Goal: Task Accomplishment & Management: Manage account settings

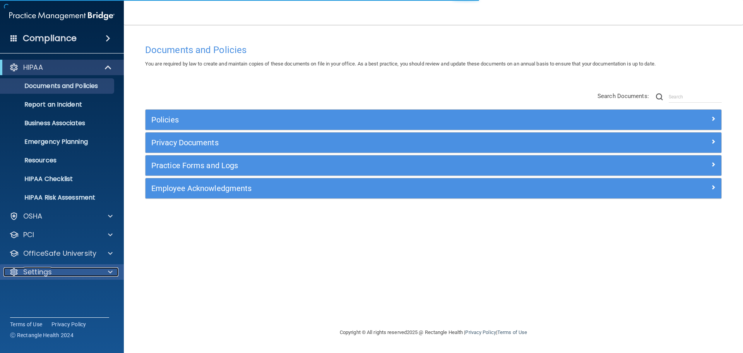
click at [62, 276] on div "Settings" at bounding box center [51, 271] width 96 height 9
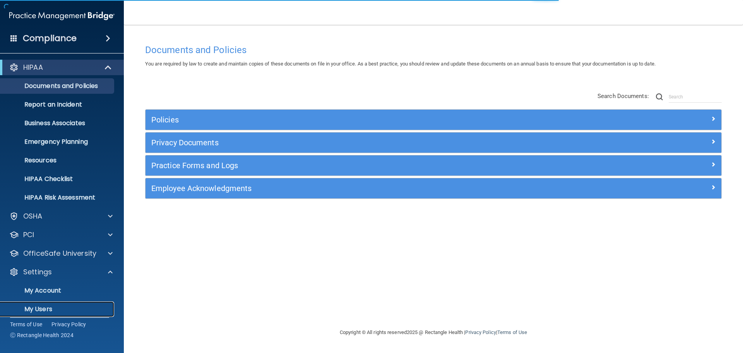
click at [46, 308] on p "My Users" at bounding box center [58, 309] width 106 height 8
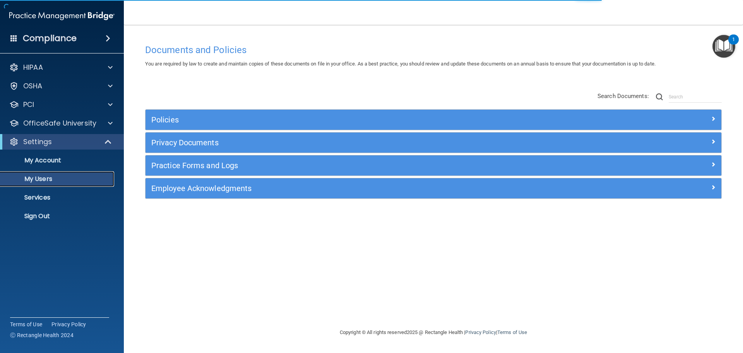
select select "20"
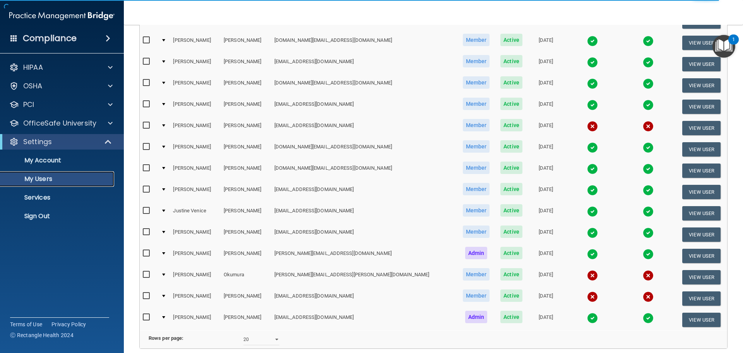
scroll to position [155, 0]
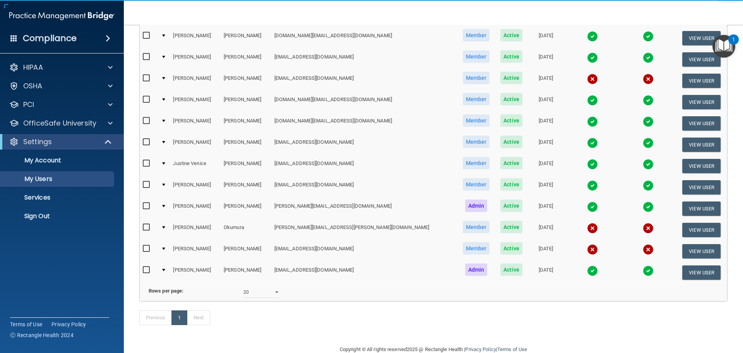
click at [314, 228] on td "[PERSON_NAME][EMAIL_ADDRESS][PERSON_NAME][DOMAIN_NAME]" at bounding box center [364, 229] width 186 height 21
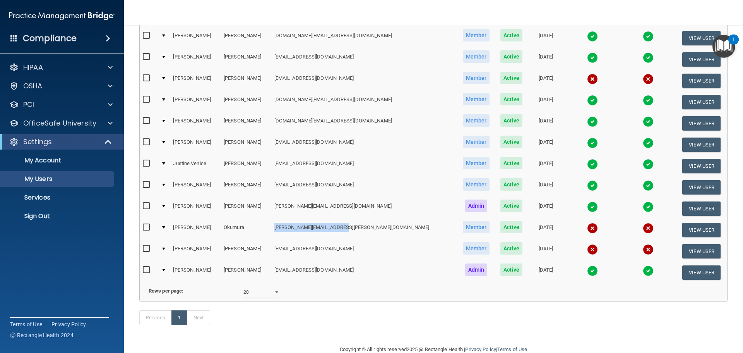
drag, startPoint x: 353, startPoint y: 225, endPoint x: 279, endPoint y: 229, distance: 74.8
click at [279, 229] on td "[PERSON_NAME][EMAIL_ADDRESS][PERSON_NAME][DOMAIN_NAME]" at bounding box center [364, 229] width 186 height 21
copy td "[PERSON_NAME][EMAIL_ADDRESS][PERSON_NAME][DOMAIN_NAME]"
click at [367, 214] on td "[PERSON_NAME][EMAIL_ADDRESS][DOMAIN_NAME]" at bounding box center [364, 208] width 186 height 21
drag, startPoint x: 274, startPoint y: 228, endPoint x: 350, endPoint y: 232, distance: 75.9
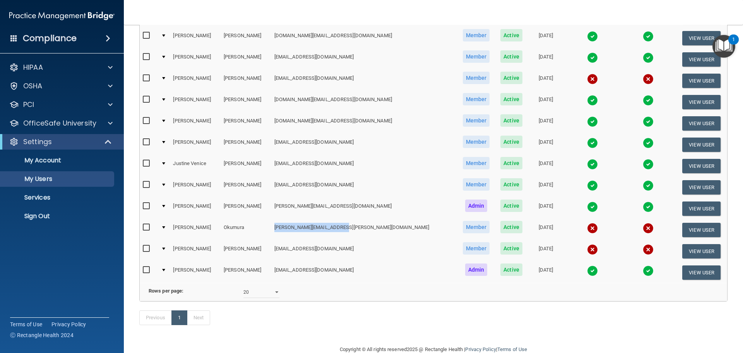
click at [350, 232] on td "[PERSON_NAME][EMAIL_ADDRESS][PERSON_NAME][DOMAIN_NAME]" at bounding box center [364, 229] width 186 height 21
